Goal: Information Seeking & Learning: Learn about a topic

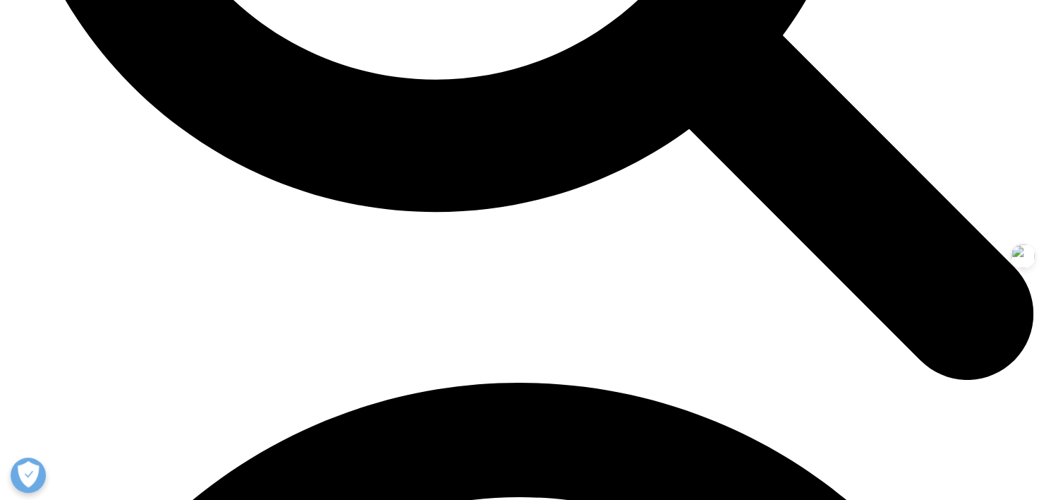
scroll to position [1693, 0]
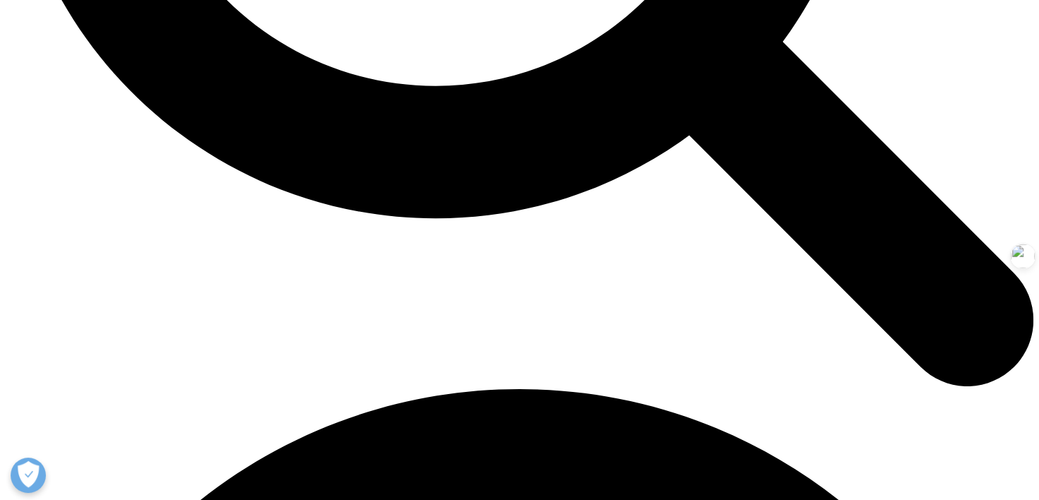
drag, startPoint x: 630, startPoint y: 339, endPoint x: 231, endPoint y: 113, distance: 458.5
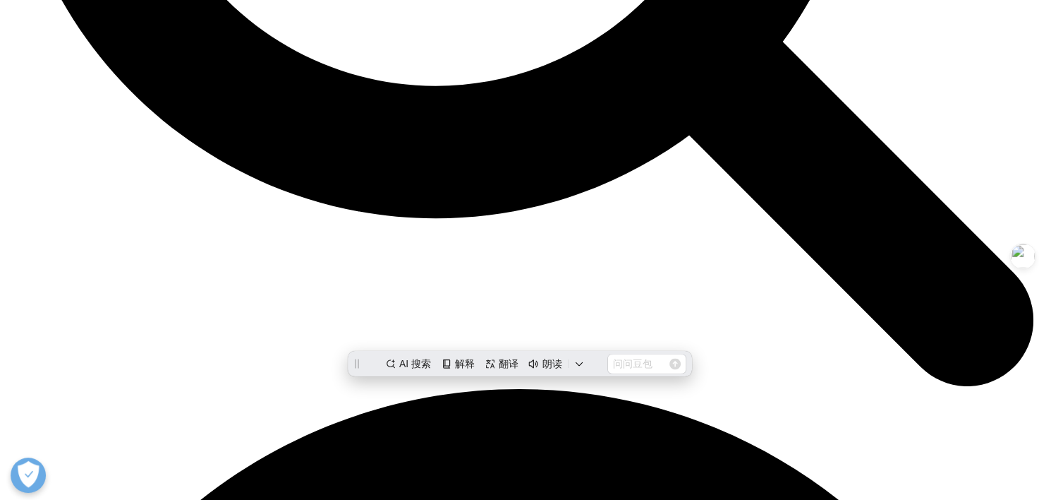
scroll to position [0, 0]
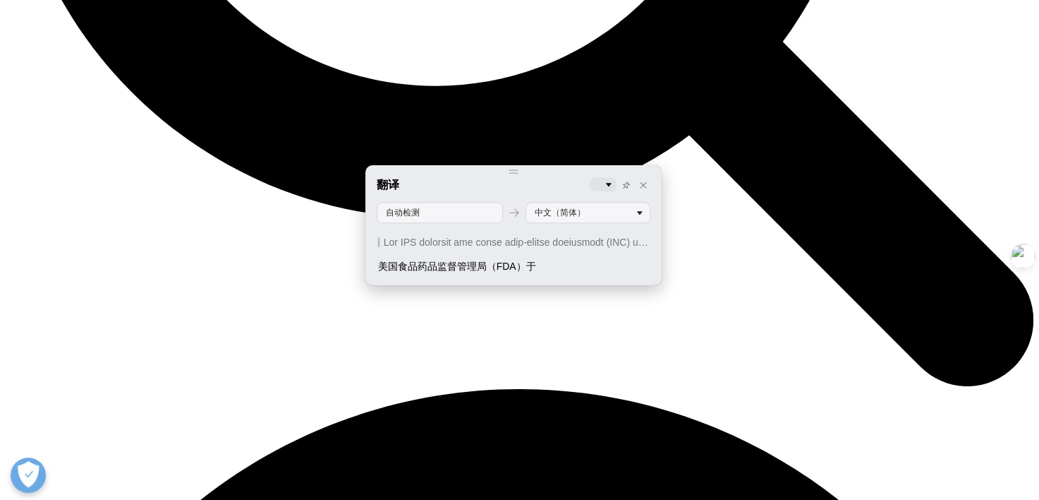
click at [526, 176] on div "翻译" at bounding box center [514, 184] width 274 height 17
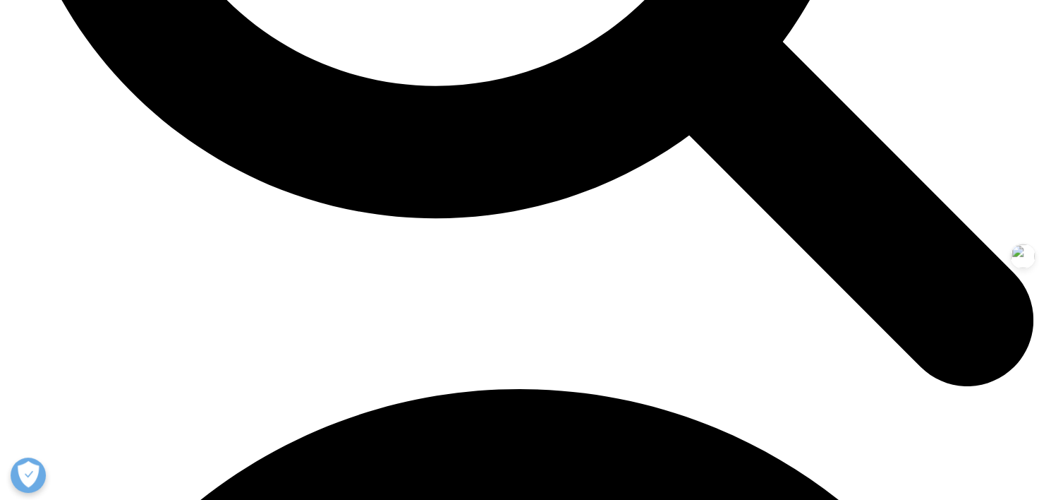
drag, startPoint x: 429, startPoint y: 184, endPoint x: 243, endPoint y: 116, distance: 198.2
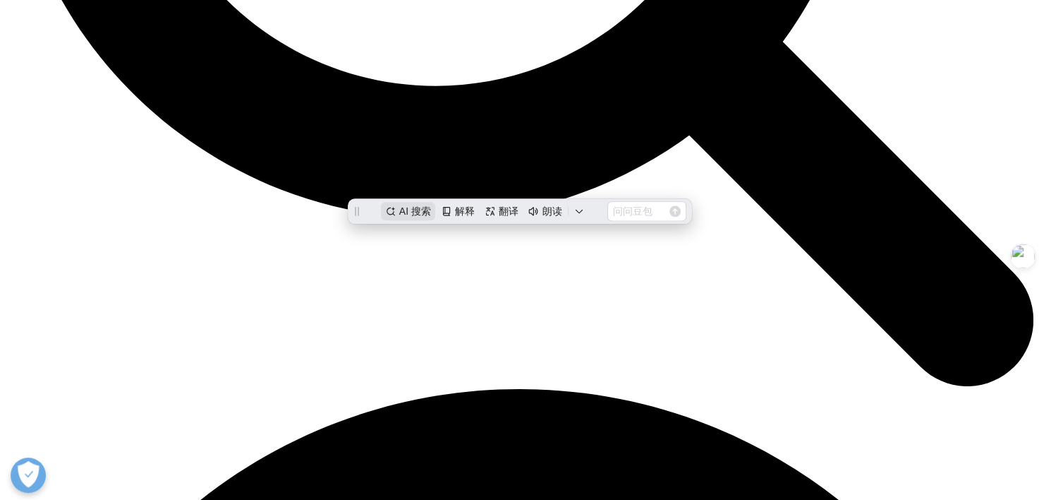
copy span "The FDA approved the first long-acting injectable (LAI) in [DATE], antibiotic […"
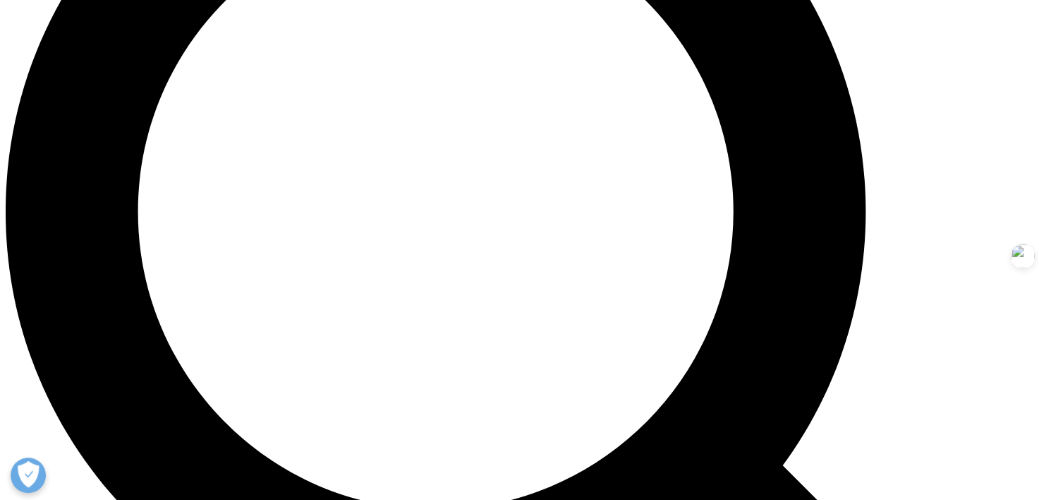
scroll to position [1199, 0]
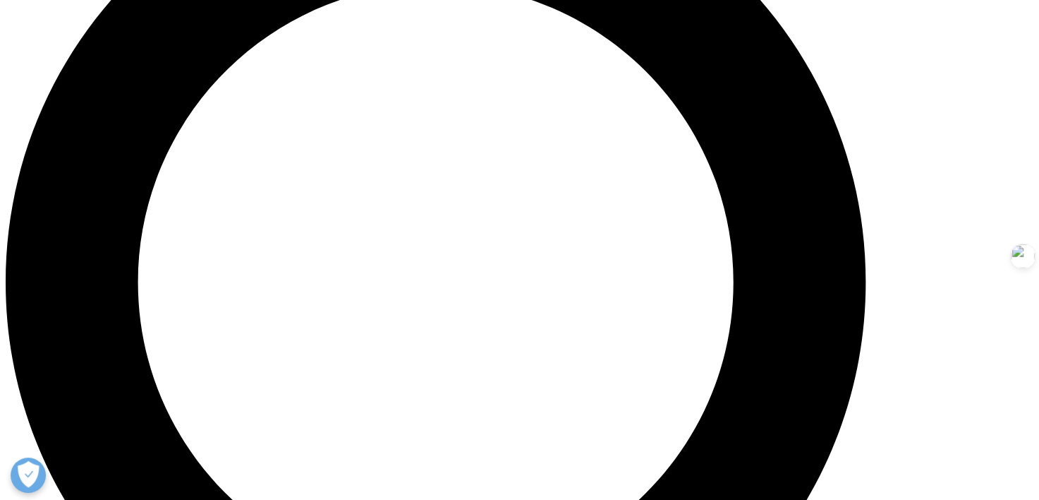
drag, startPoint x: 672, startPoint y: 390, endPoint x: 593, endPoint y: 241, distance: 168.9
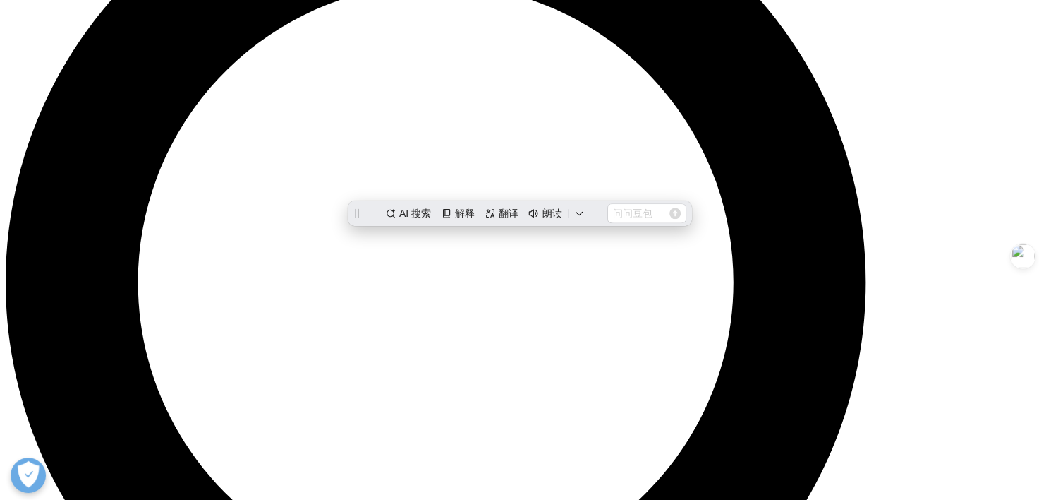
scroll to position [0, 0]
drag, startPoint x: 593, startPoint y: 241, endPoint x: 775, endPoint y: 337, distance: 206.4
